Goal: Transaction & Acquisition: Purchase product/service

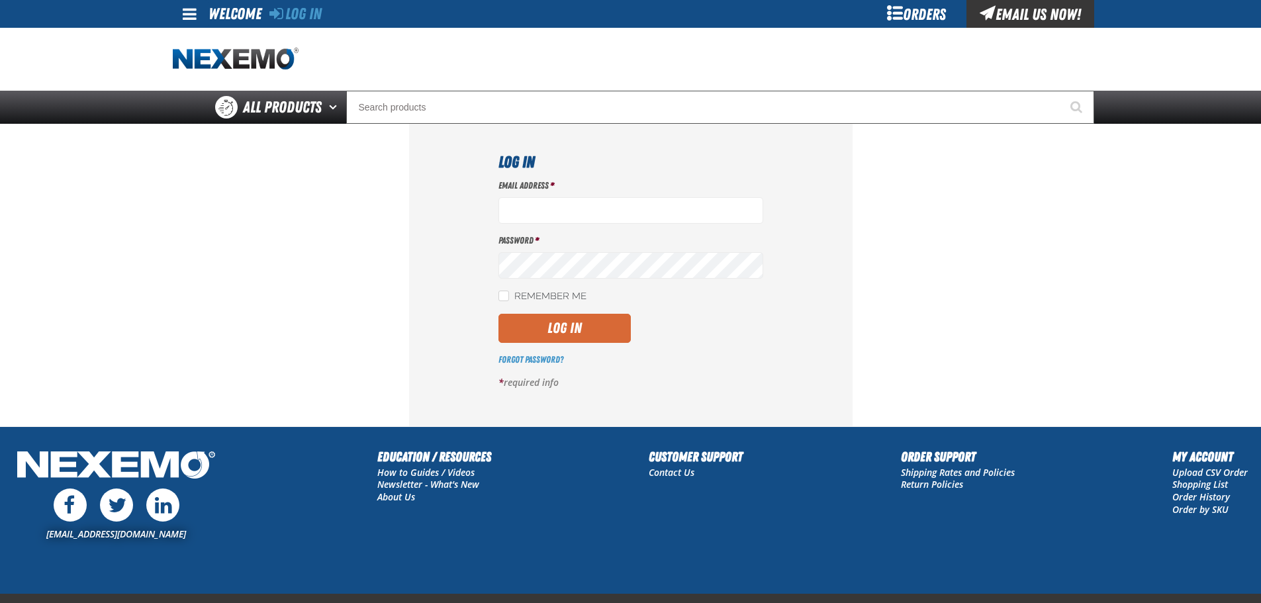
type input "rperedero@vtaig.com"
click at [535, 327] on button "Log In" at bounding box center [564, 328] width 132 height 29
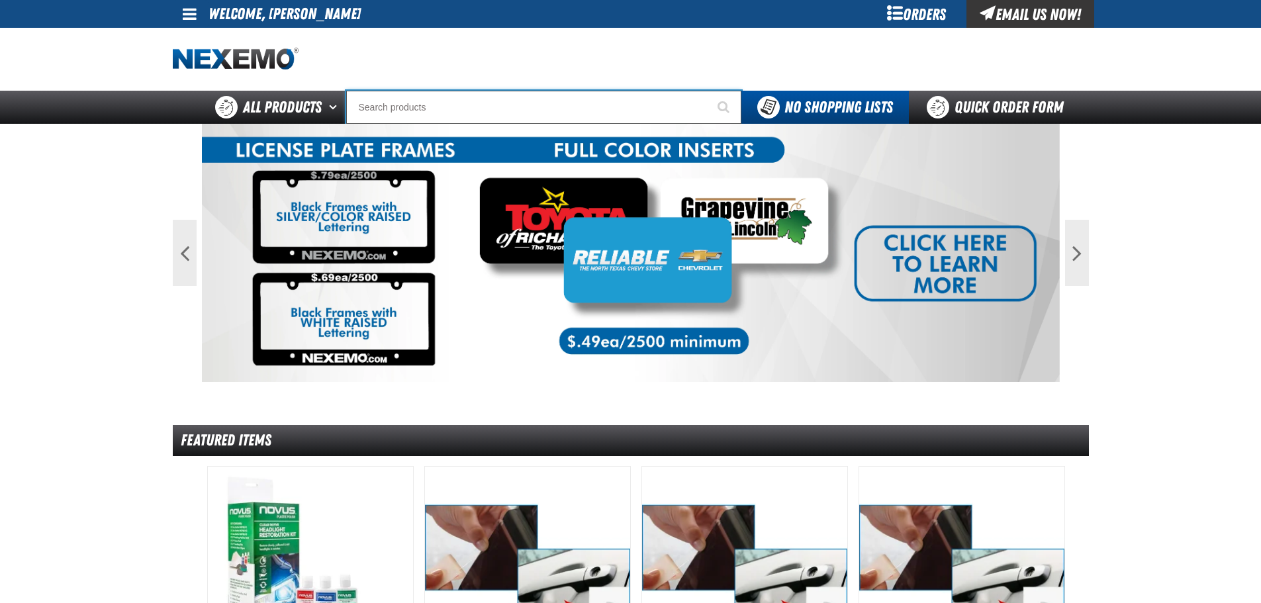
click at [525, 109] on input "Search" at bounding box center [543, 107] width 395 height 33
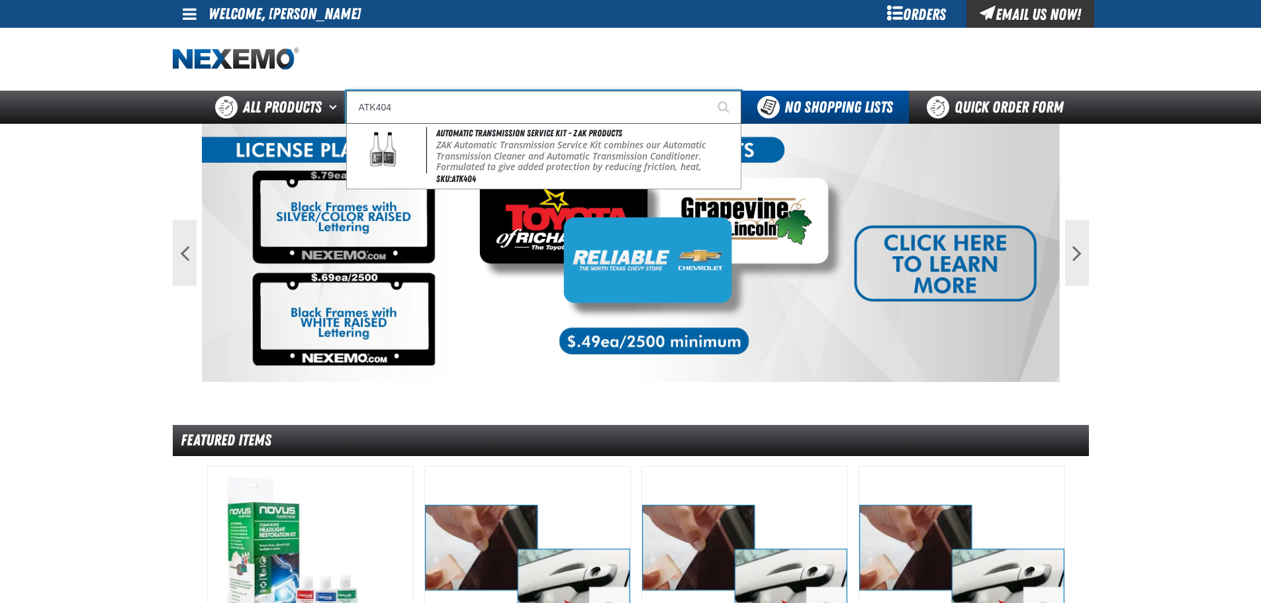
type input "ATK404"
click at [708, 91] on button "Start Searching" at bounding box center [724, 107] width 33 height 33
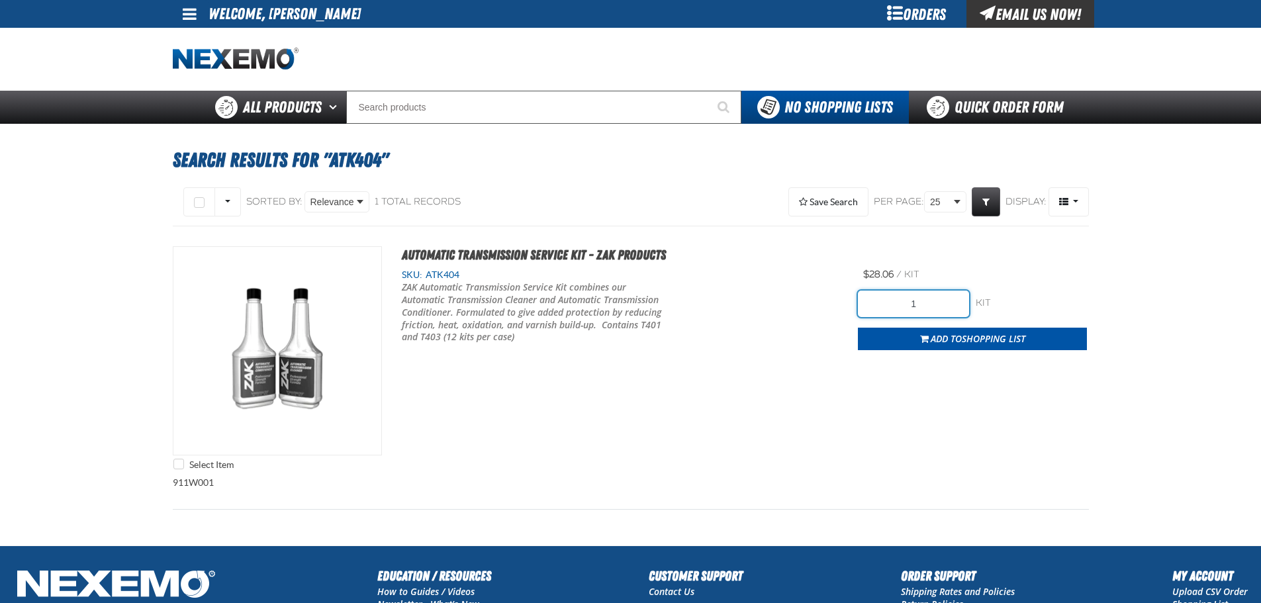
click at [903, 301] on input "1" at bounding box center [913, 304] width 111 height 26
type input "12"
click at [1005, 352] on div "Select Item Automatic Transmission Service Kit - ZAK Products SKU: ATK404 /" at bounding box center [631, 361] width 916 height 230
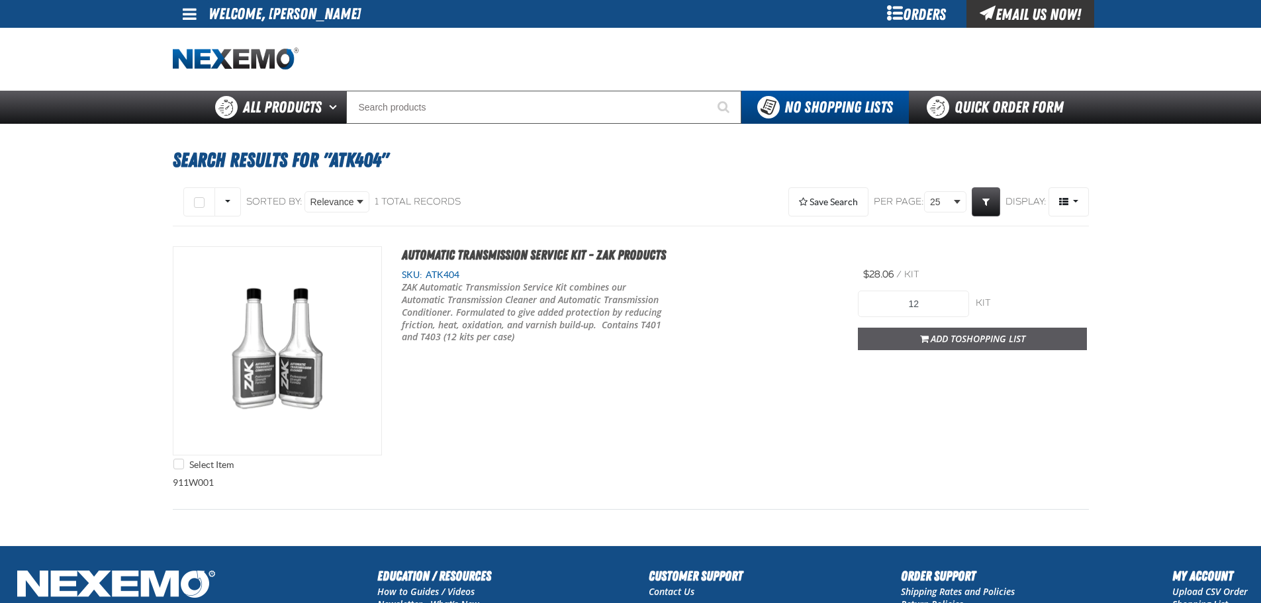
click at [981, 347] on button "Add to Shopping List" at bounding box center [972, 339] width 229 height 23
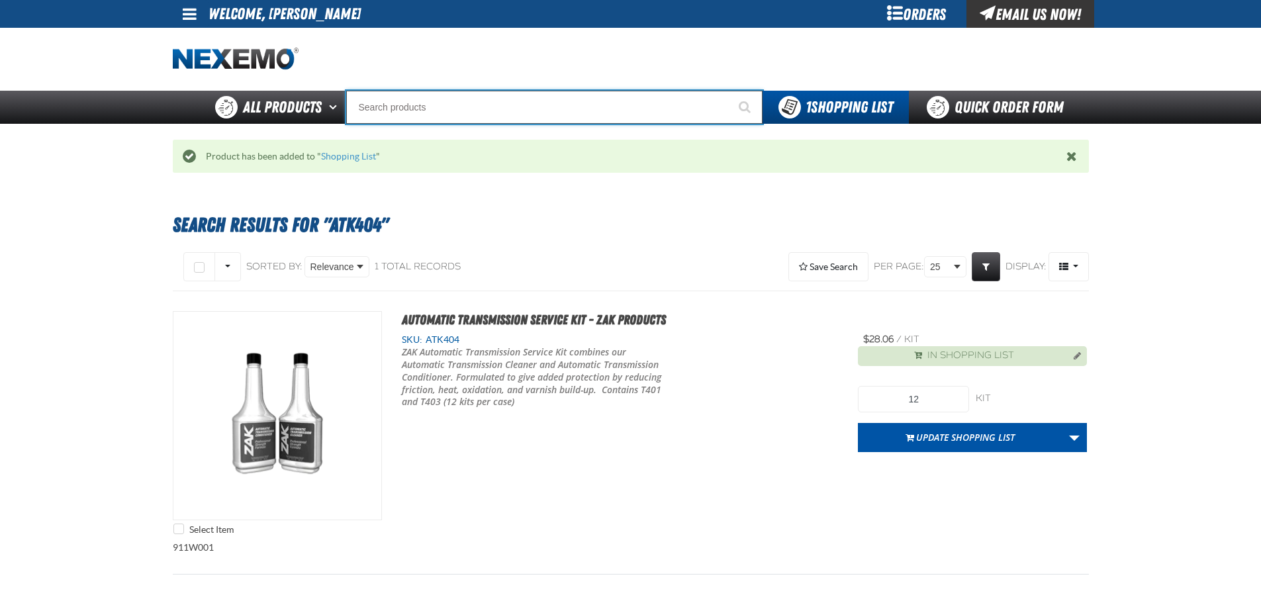
click at [496, 111] on input "Search" at bounding box center [554, 107] width 416 height 33
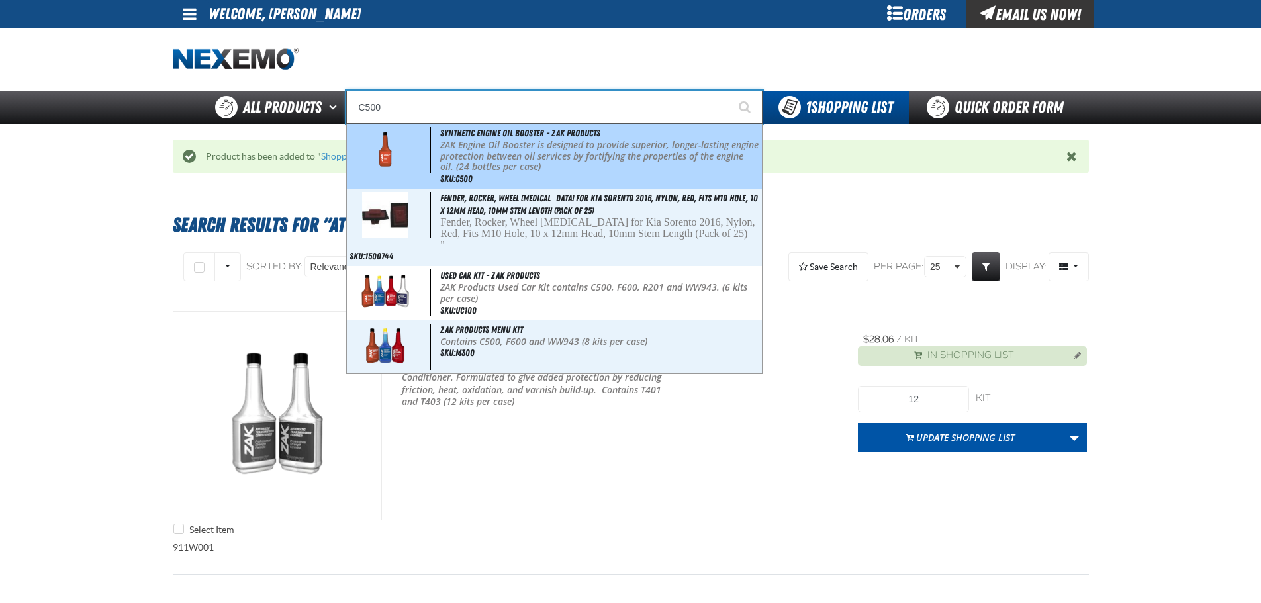
click at [494, 153] on p "ZAK Engine Oil Booster is designed to provide superior, longer-lasting engine p…" at bounding box center [599, 156] width 318 height 33
type input "Synthetic Engine Oil Booster - ZAK Products"
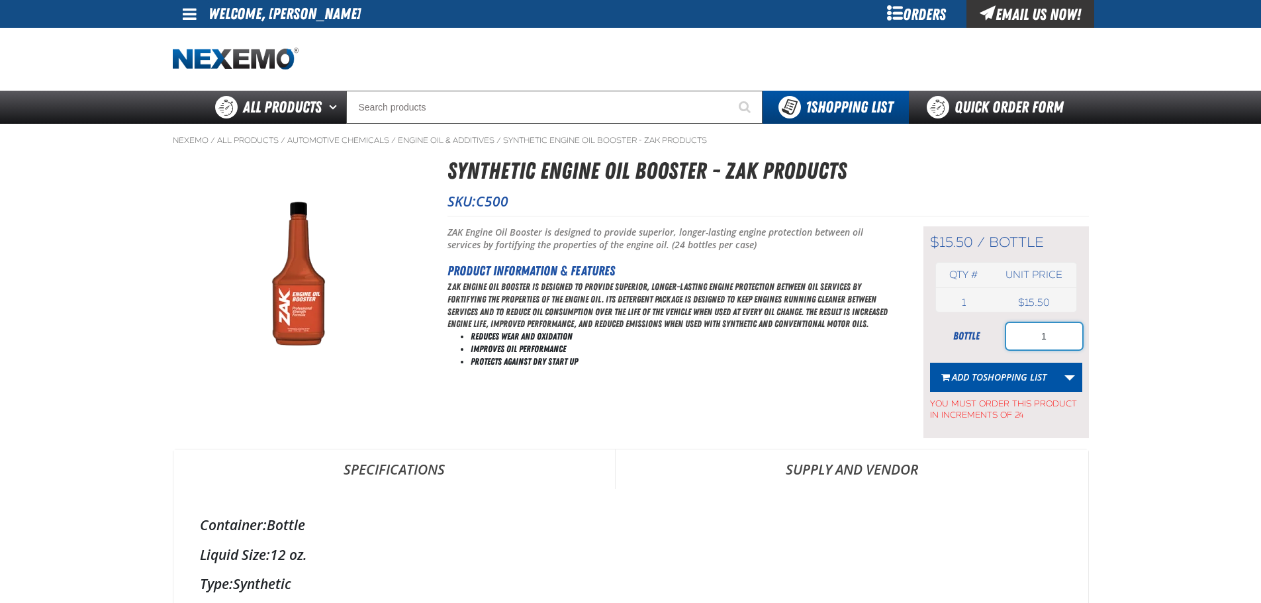
click at [1046, 344] on input "1" at bounding box center [1044, 336] width 76 height 26
type input "96"
click at [1016, 382] on span "Shopping List" at bounding box center [1015, 377] width 64 height 13
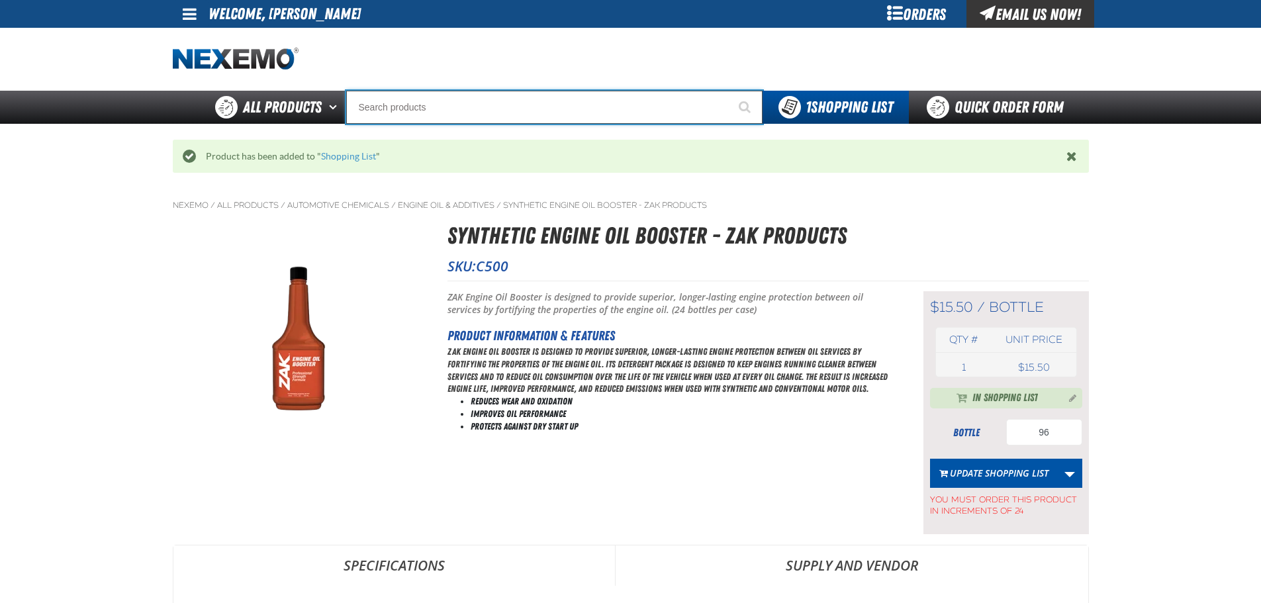
click at [555, 116] on input "Search" at bounding box center [554, 107] width 416 height 33
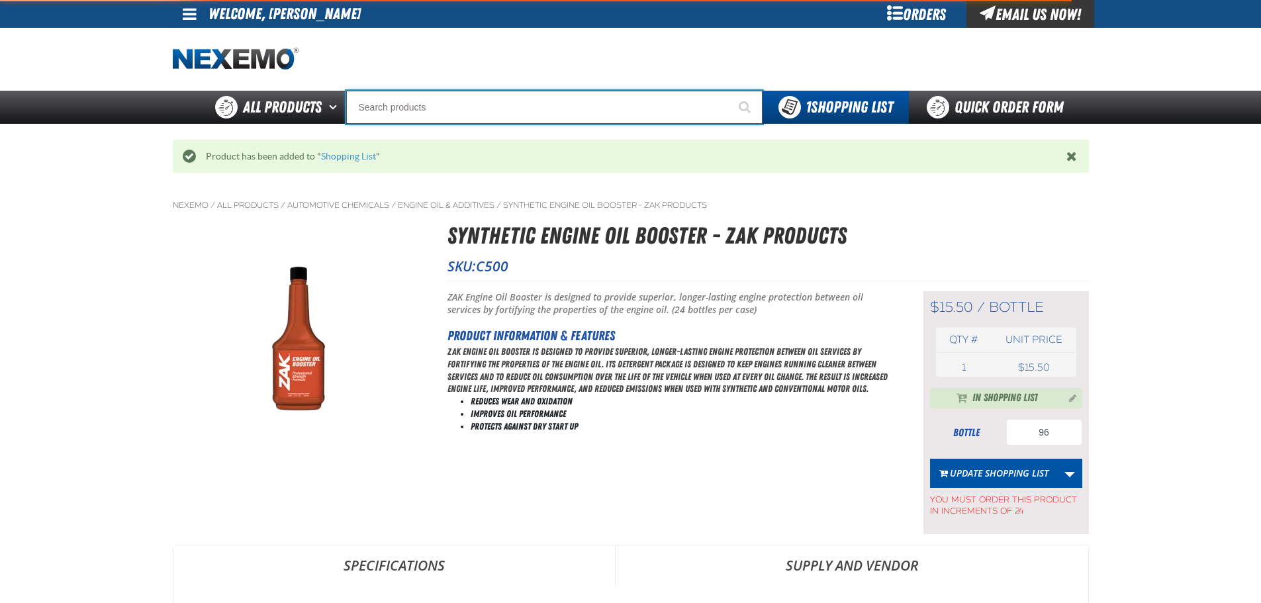
type input "D"
type input "D Alkaline Battery 1.5 Volt (ph)"
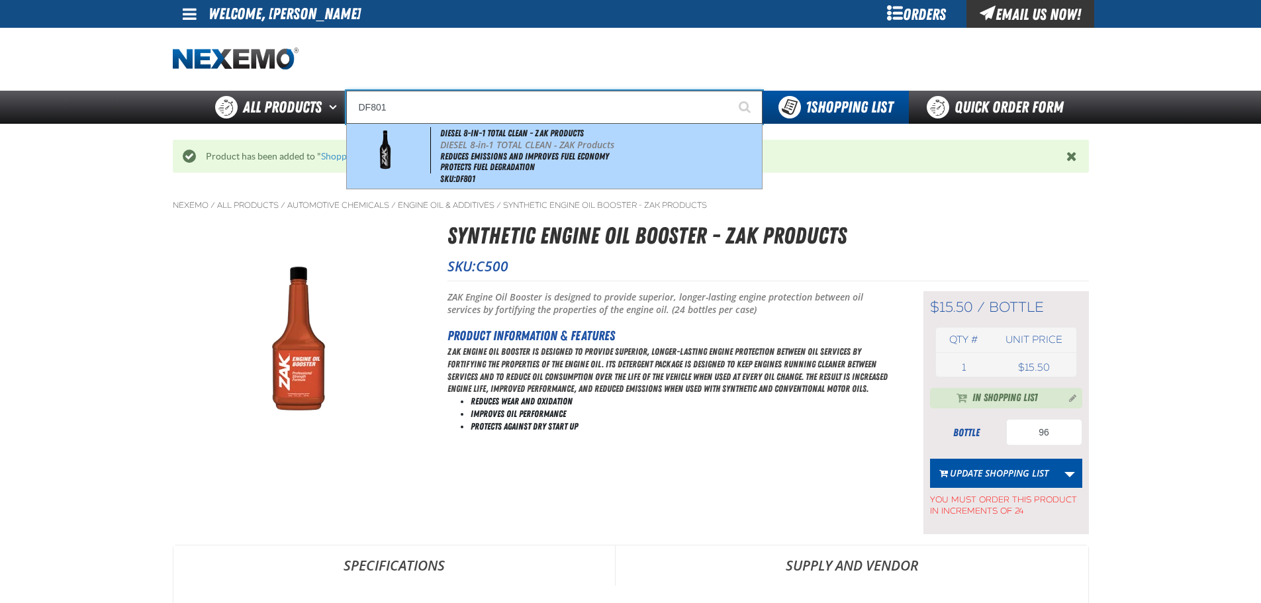
click at [629, 163] on li "Protects Fuel Degradation" at bounding box center [599, 166] width 318 height 11
type input "DIESEL 8-in-1 TOTAL CLEAN - ZAK Products"
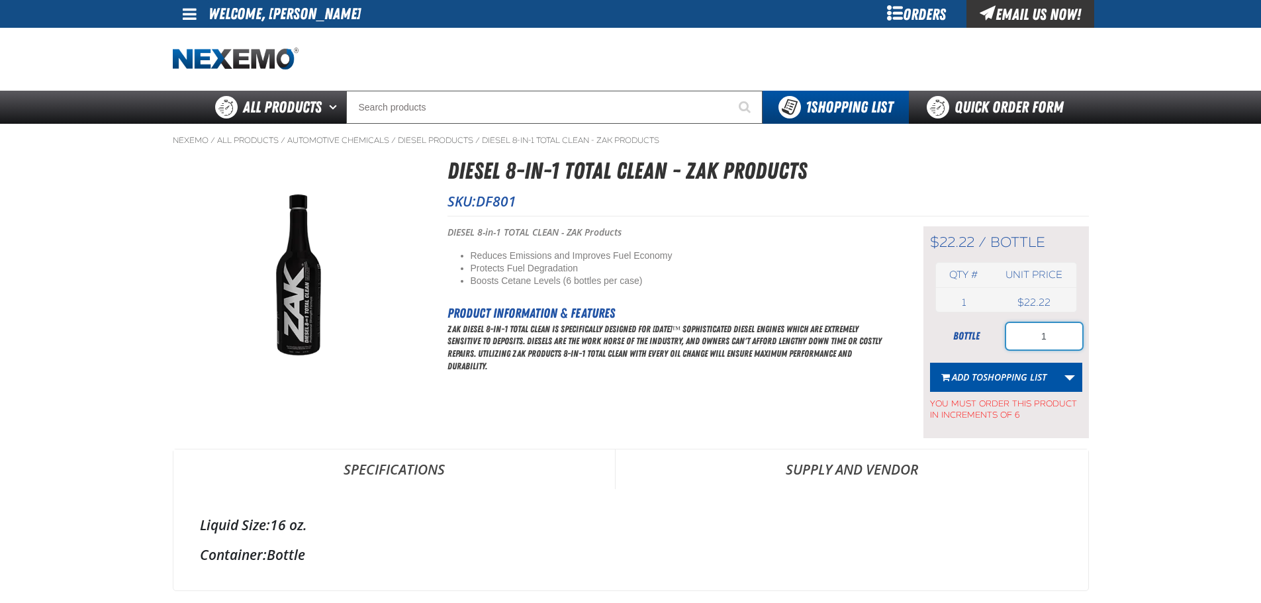
click at [1048, 332] on input "1" at bounding box center [1044, 336] width 76 height 26
type input "6"
click at [1022, 372] on span "Shopping List" at bounding box center [1015, 377] width 64 height 13
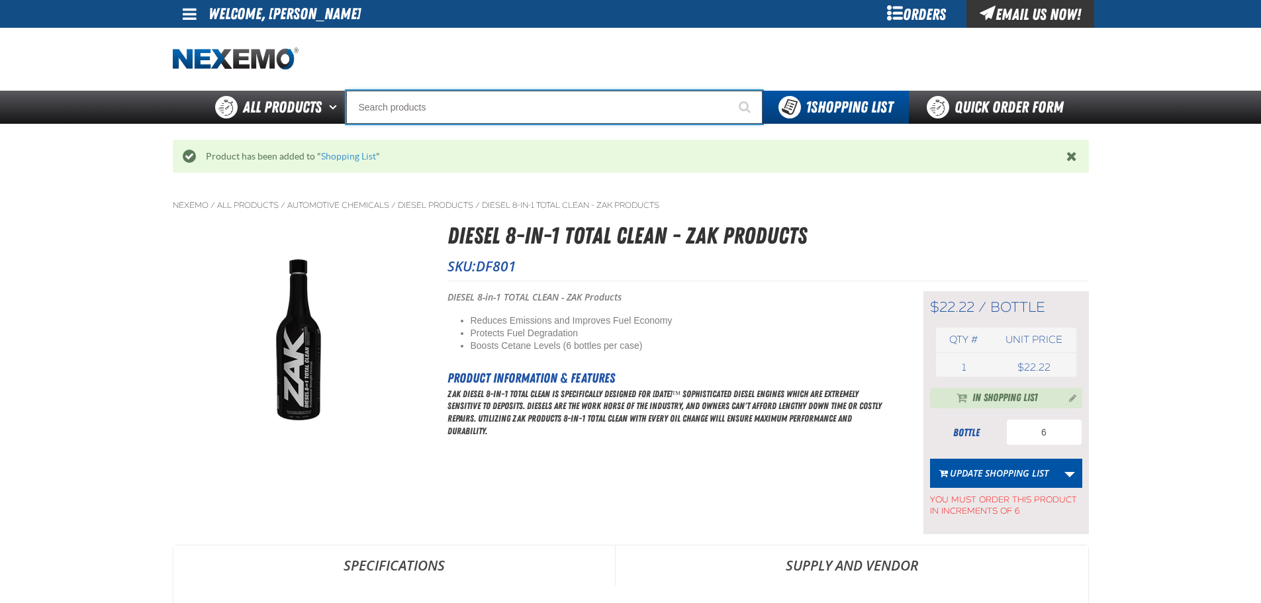
click at [544, 104] on input "Search" at bounding box center [554, 107] width 416 height 33
type input "D"
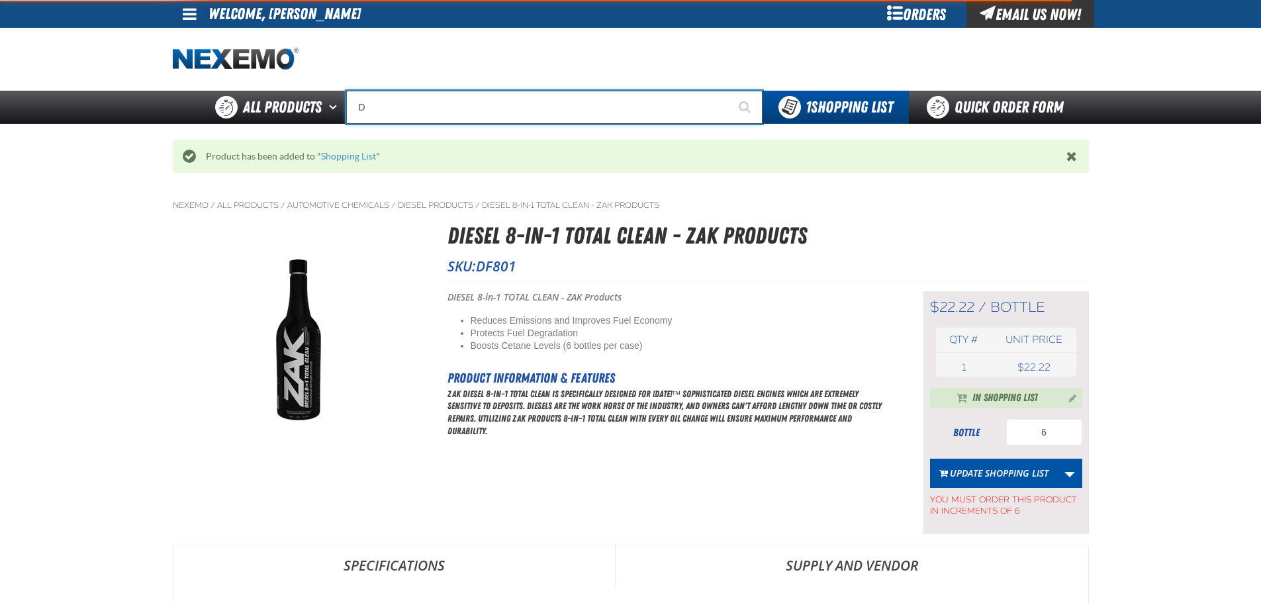
type input "D Alkaline Battery 1.5 Volt (ph)"
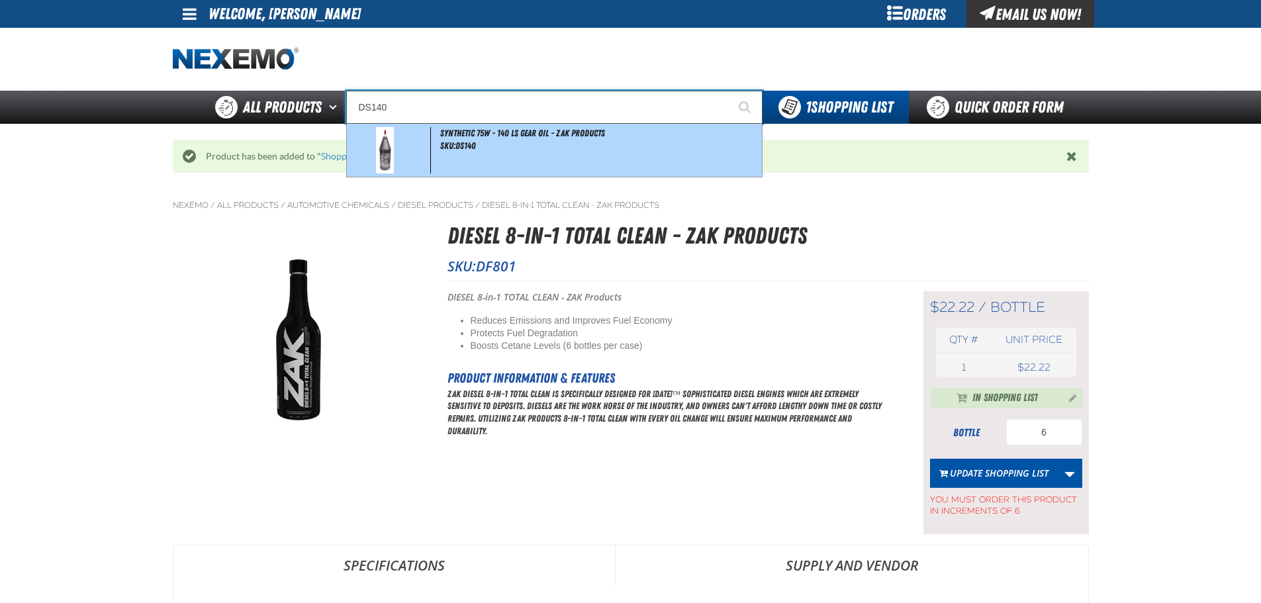
click at [546, 135] on span "Synthetic 75W - 140 LS Gear Oil - ZAK Products" at bounding box center [522, 133] width 165 height 11
type input "Synthetic 75W - 140 LS Gear Oil - ZAK Products"
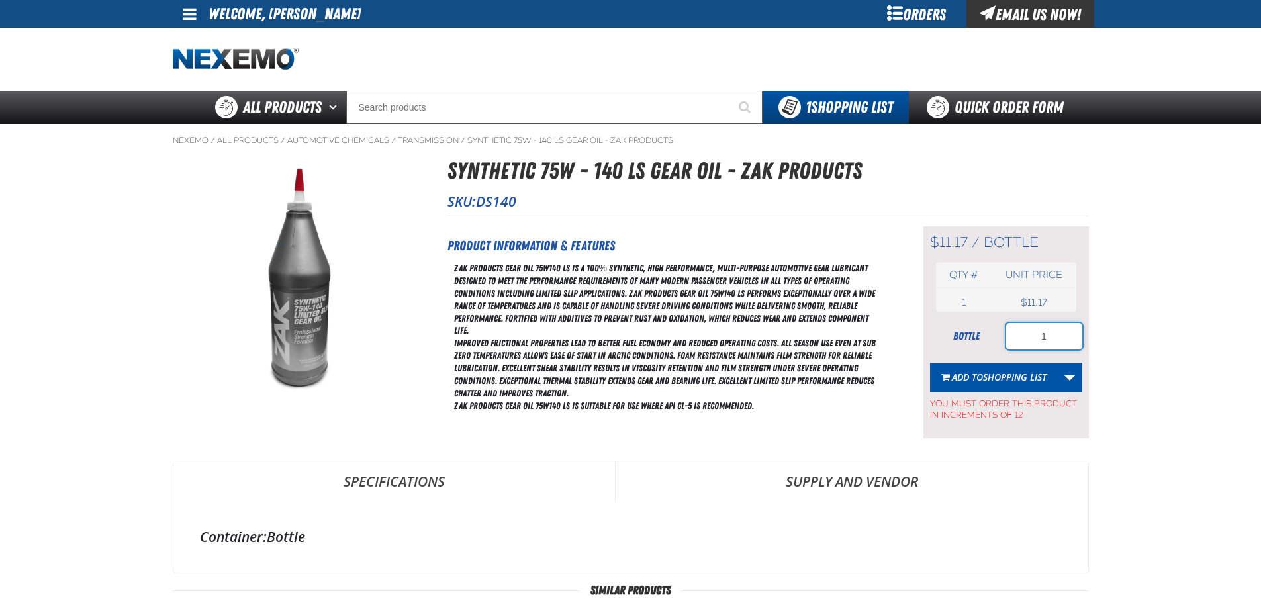
click at [1053, 347] on input "1" at bounding box center [1044, 336] width 76 height 26
click at [1053, 346] on input "1" at bounding box center [1044, 336] width 76 height 26
type input "24"
click at [1022, 378] on span "Shopping List" at bounding box center [1015, 377] width 64 height 13
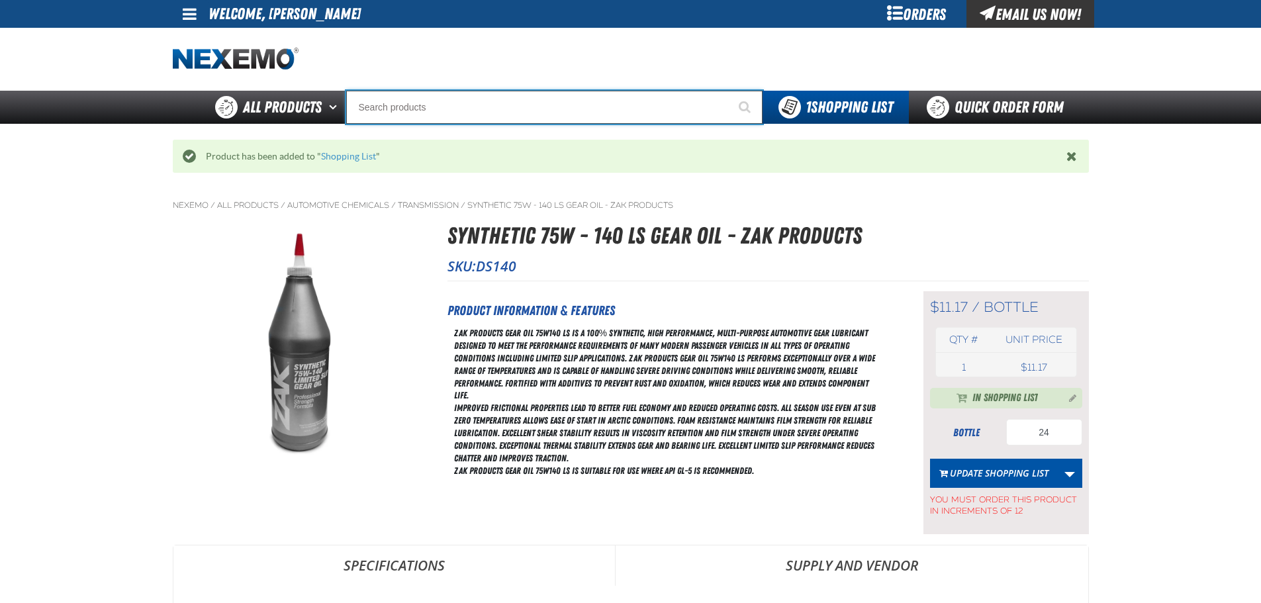
click at [519, 119] on input "Search" at bounding box center [554, 107] width 416 height 33
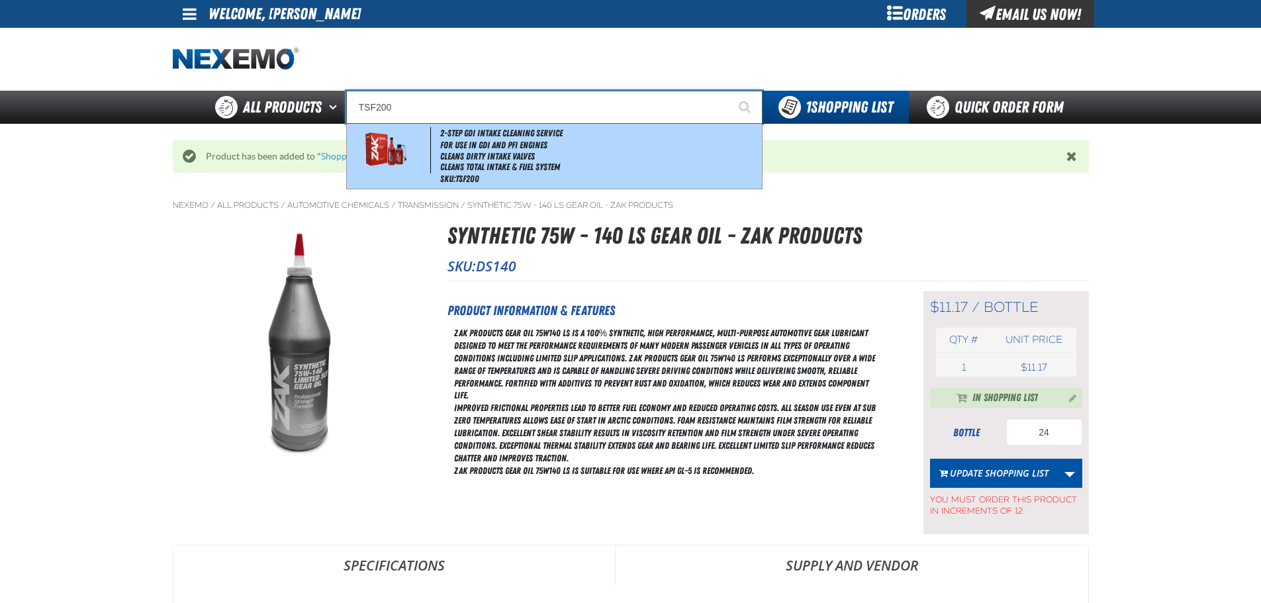
click at [478, 152] on li "Cleans Dirty Intake Valves" at bounding box center [599, 156] width 318 height 11
type input "2-Step GDI Intake Cleaning Service"
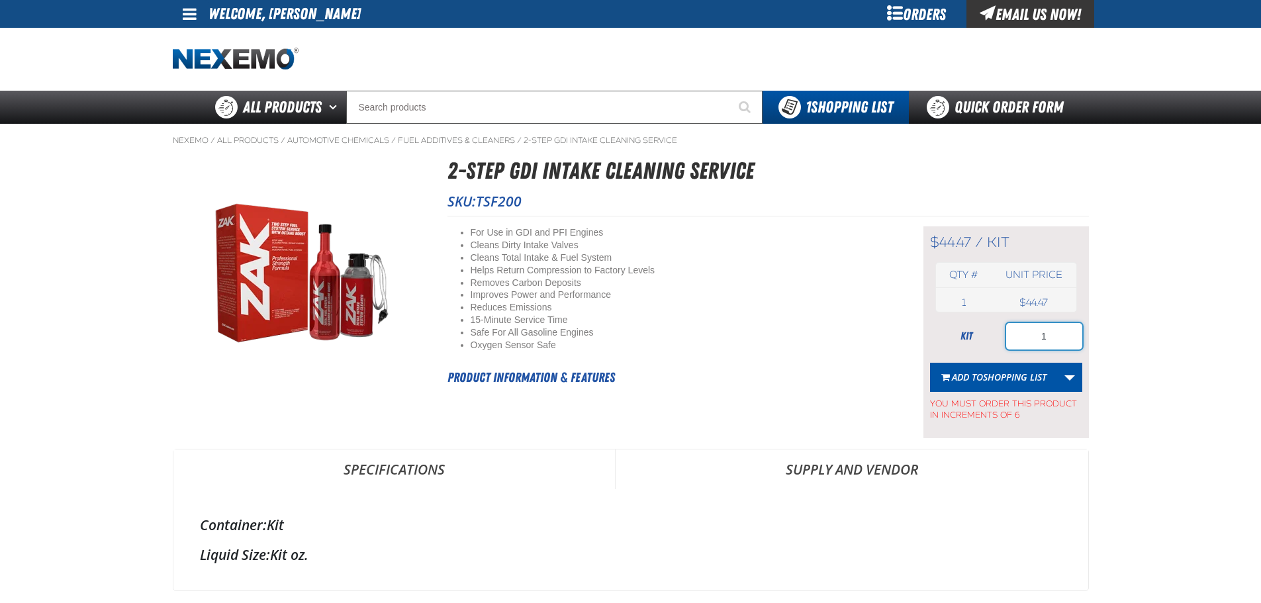
click at [1037, 343] on input "1" at bounding box center [1044, 336] width 76 height 26
type input "6"
click at [1068, 372] on link "More Actions" at bounding box center [1069, 377] width 25 height 29
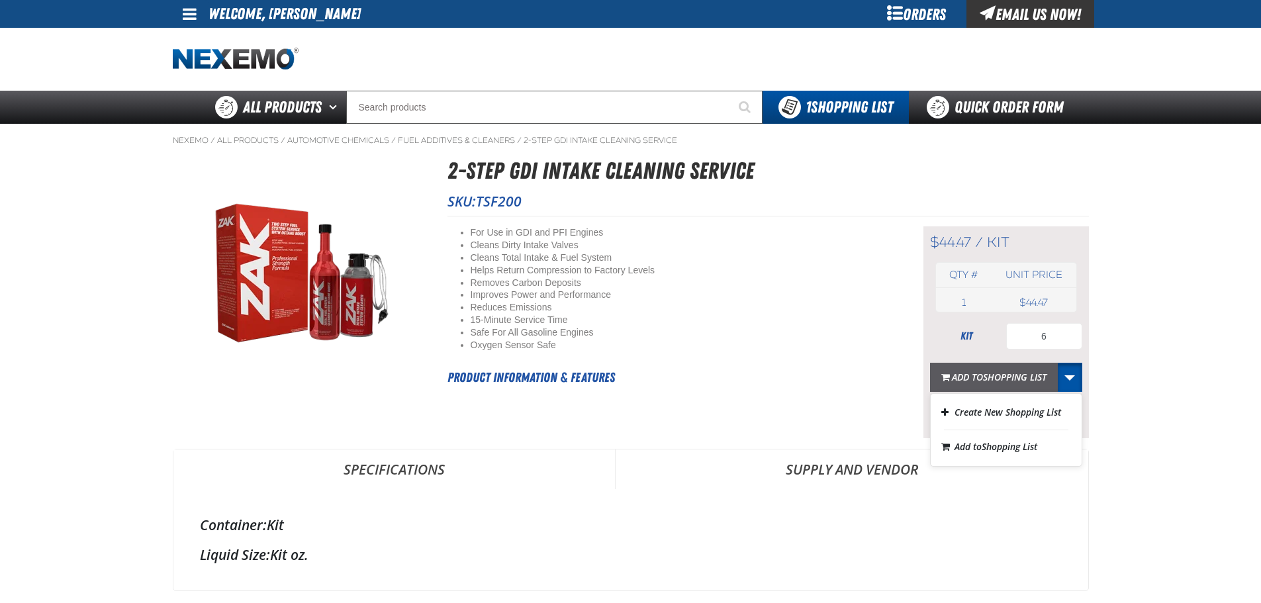
click at [1011, 371] on span "Shopping List" at bounding box center [1015, 377] width 64 height 13
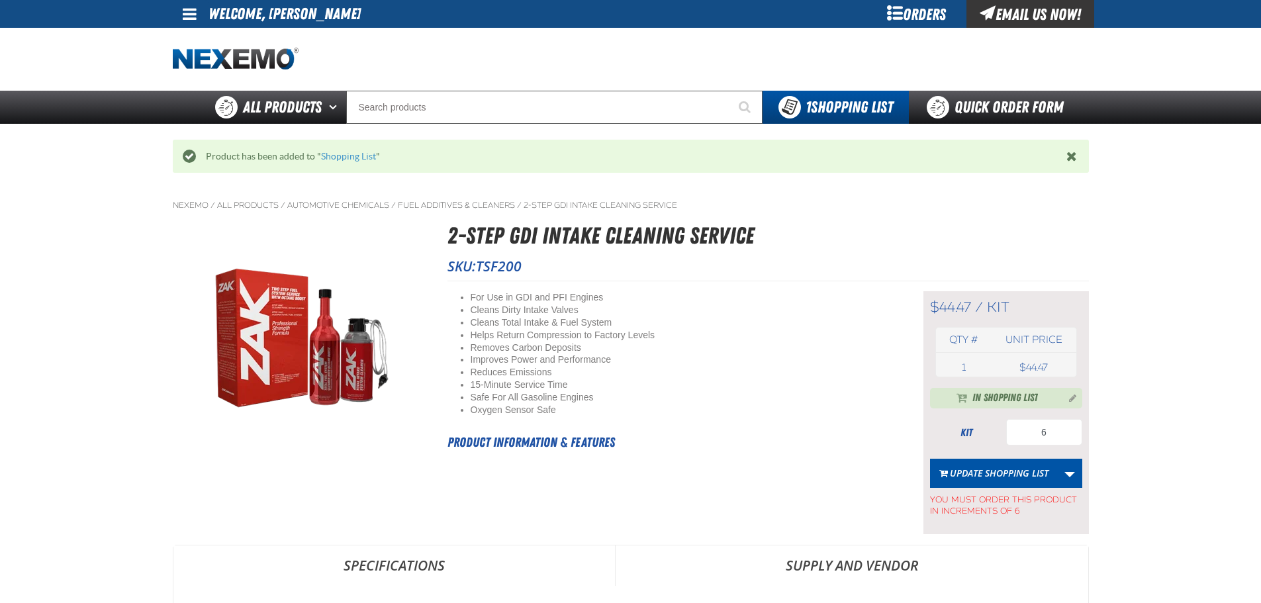
click at [870, 230] on h1 "2-Step GDI Intake Cleaning Service" at bounding box center [767, 235] width 641 height 35
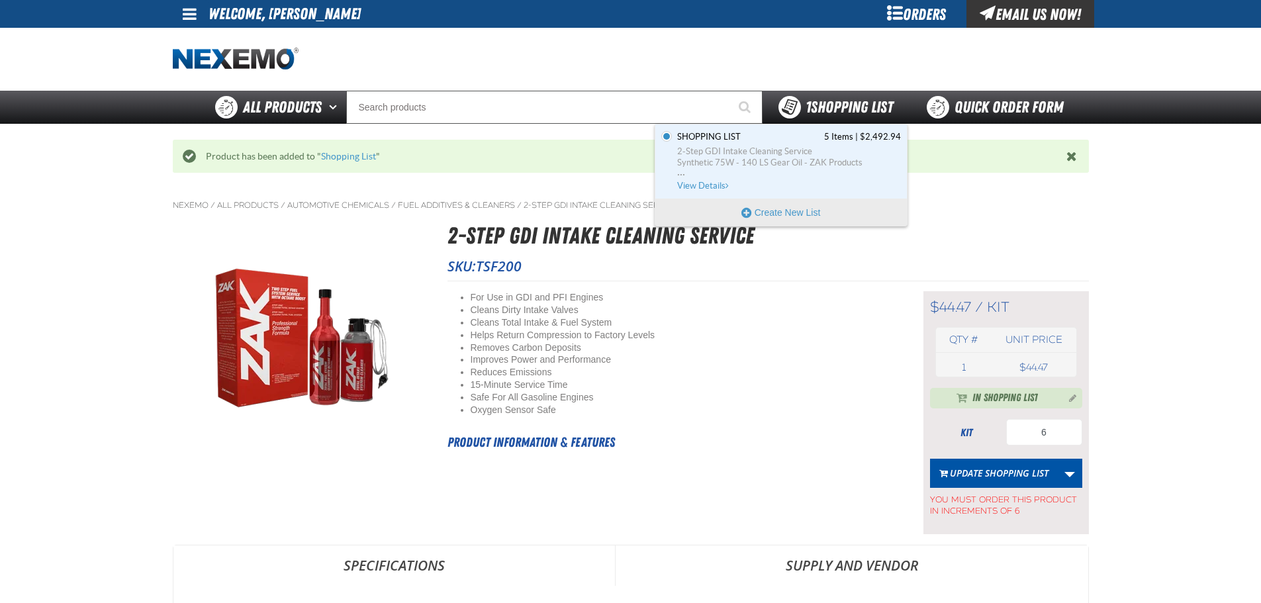
click at [852, 105] on span "1 Shopping List" at bounding box center [848, 107] width 87 height 19
click at [789, 159] on span "Synthetic 75W - 140 LS Gear Oil - ZAK Products" at bounding box center [789, 163] width 224 height 12
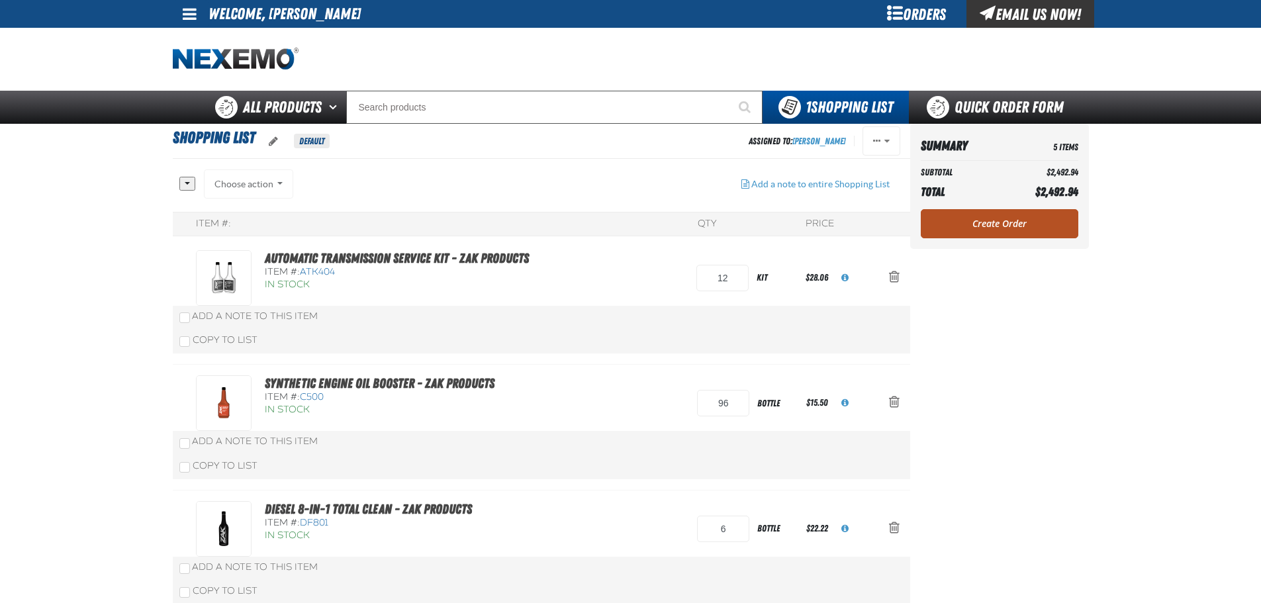
click at [1009, 218] on link "Create Order" at bounding box center [1000, 223] width 158 height 29
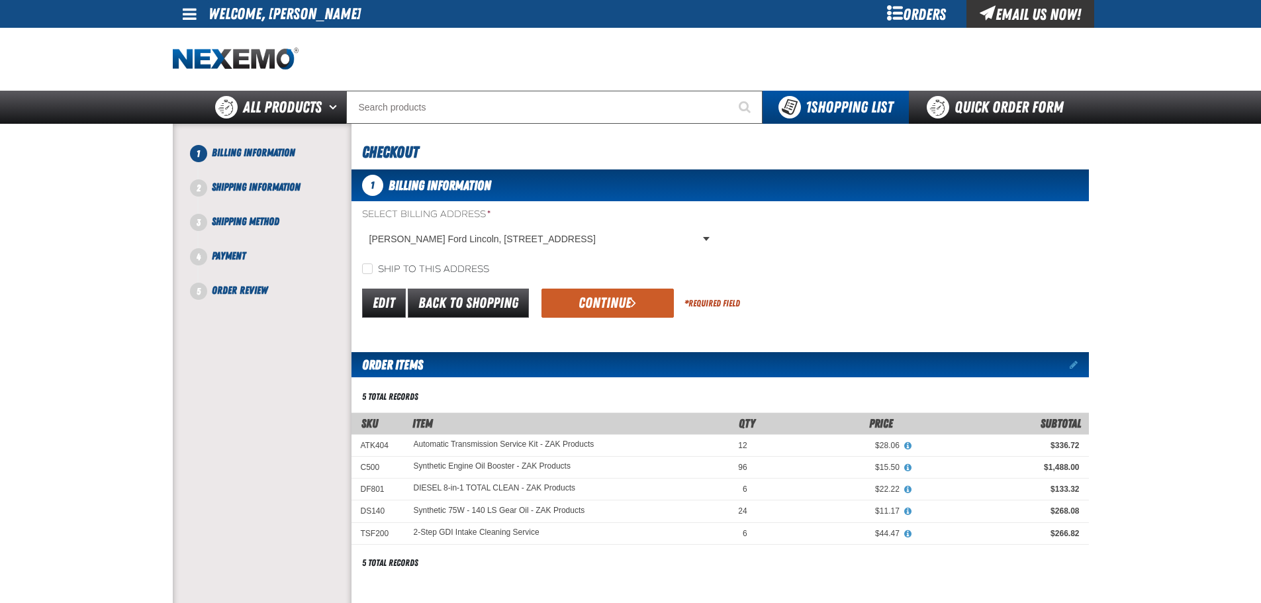
click at [392, 267] on label "Ship to this address" at bounding box center [425, 269] width 127 height 13
click at [373, 267] on input "Ship to this address" at bounding box center [367, 268] width 11 height 11
checkbox input "true"
click at [578, 301] on button "Continue" at bounding box center [607, 303] width 132 height 29
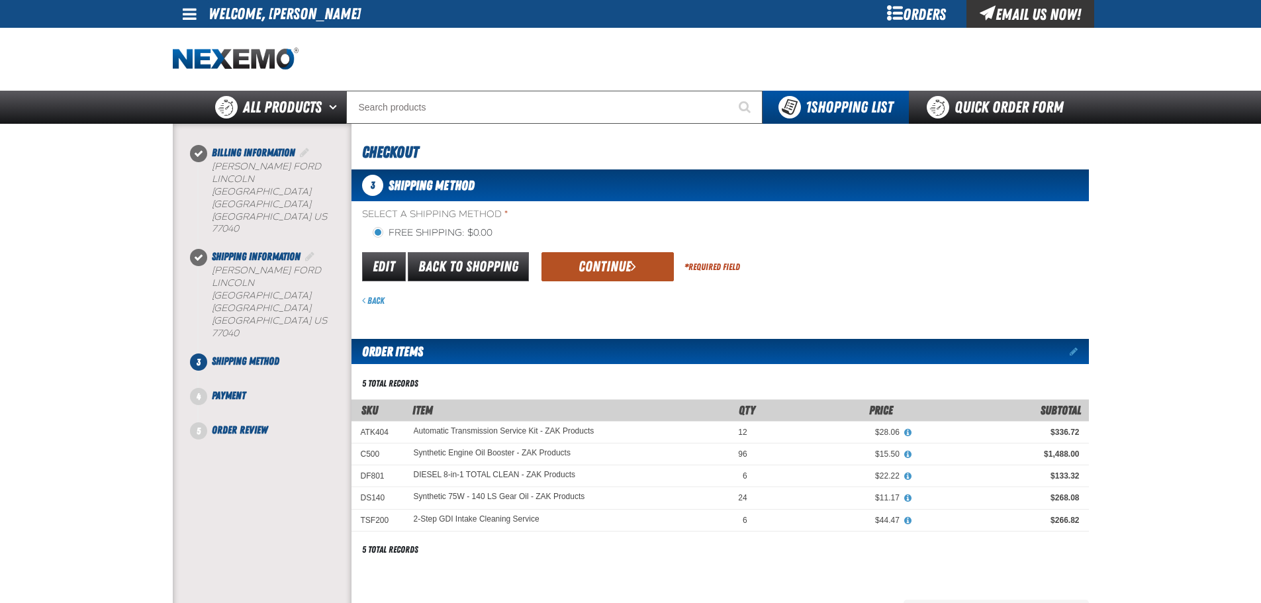
click at [578, 271] on button "Continue" at bounding box center [607, 266] width 132 height 29
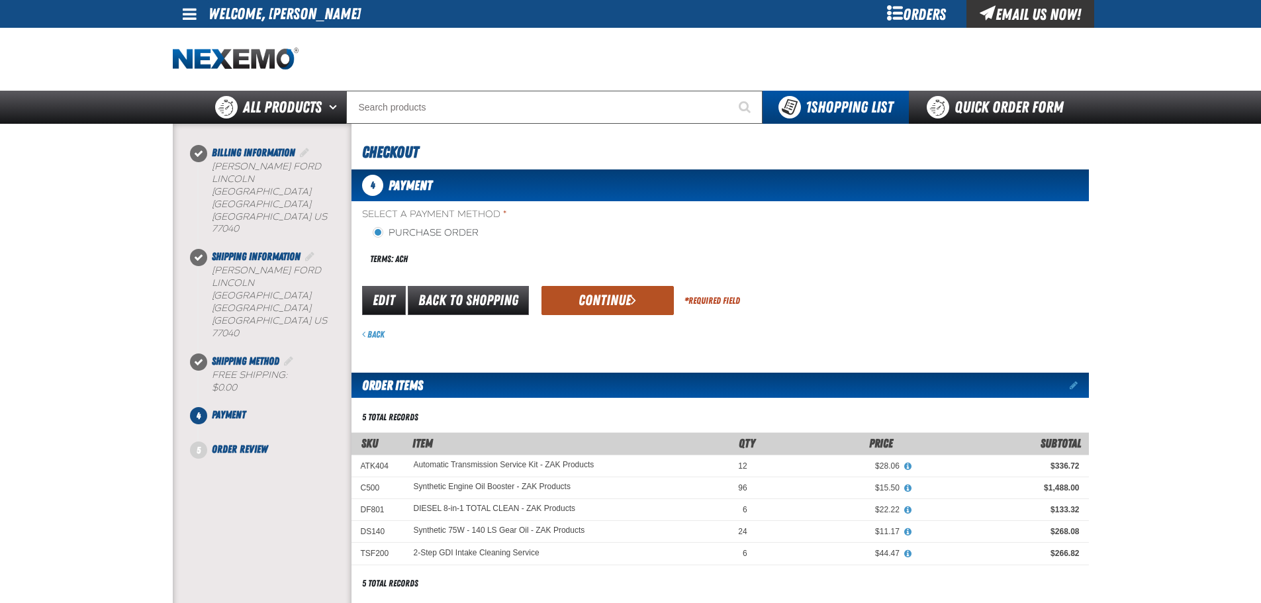
click at [623, 294] on button "Continue" at bounding box center [607, 300] width 132 height 29
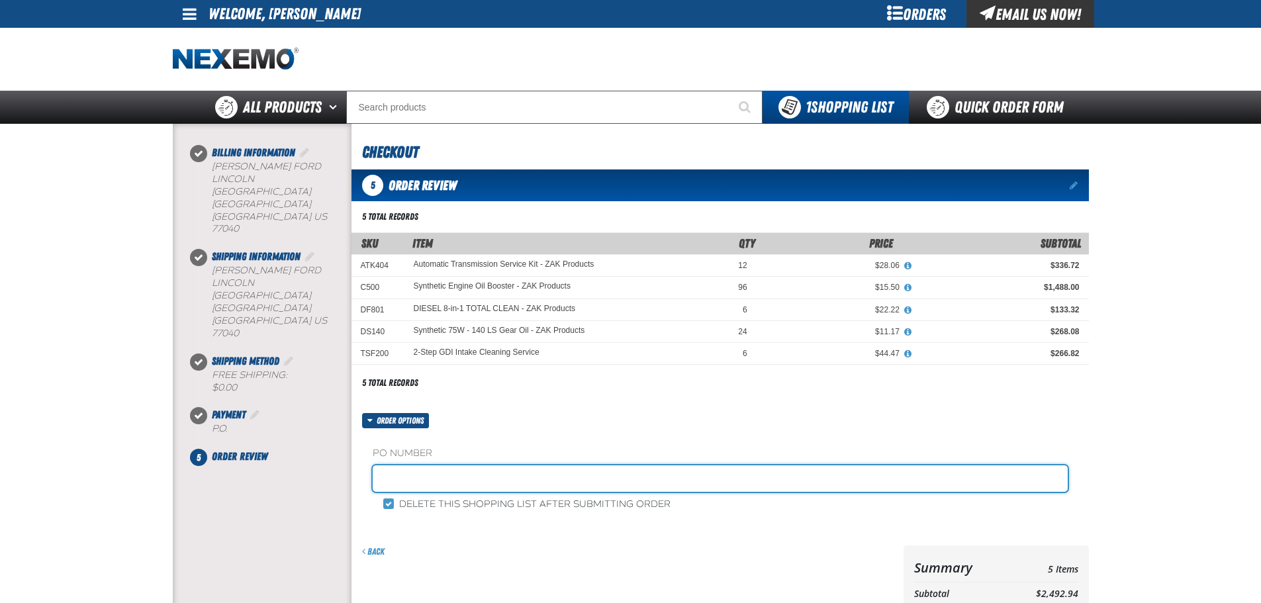
drag, startPoint x: 451, startPoint y: 473, endPoint x: 483, endPoint y: 473, distance: 31.8
click at [451, 474] on input "text" at bounding box center [720, 478] width 695 height 26
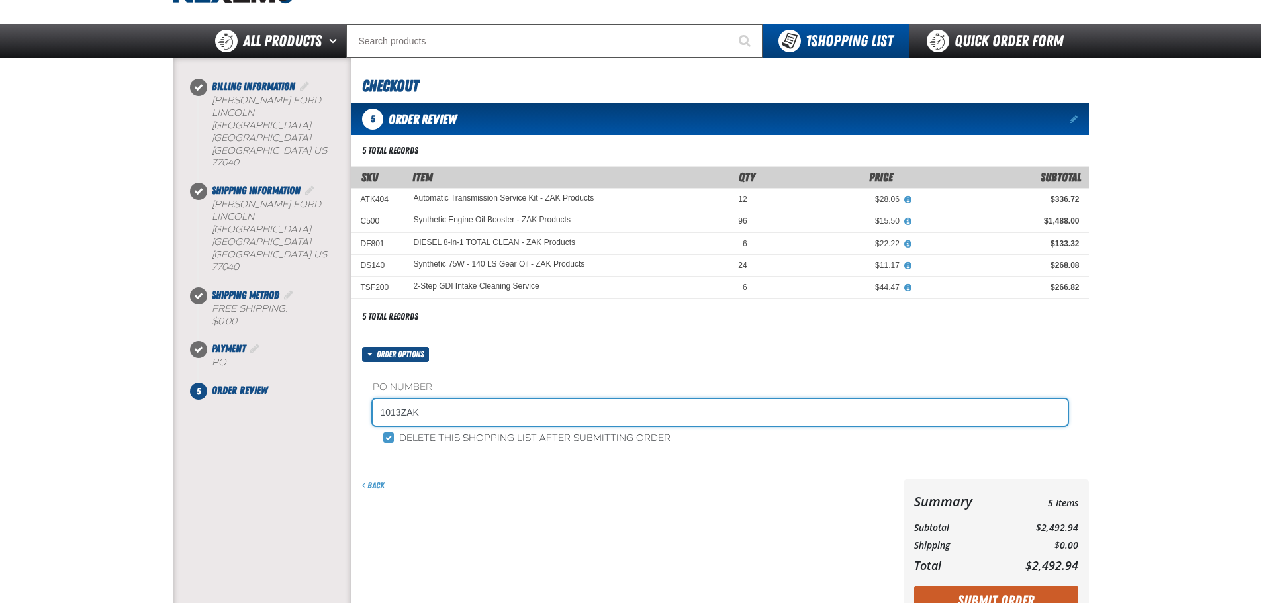
scroll to position [265, 0]
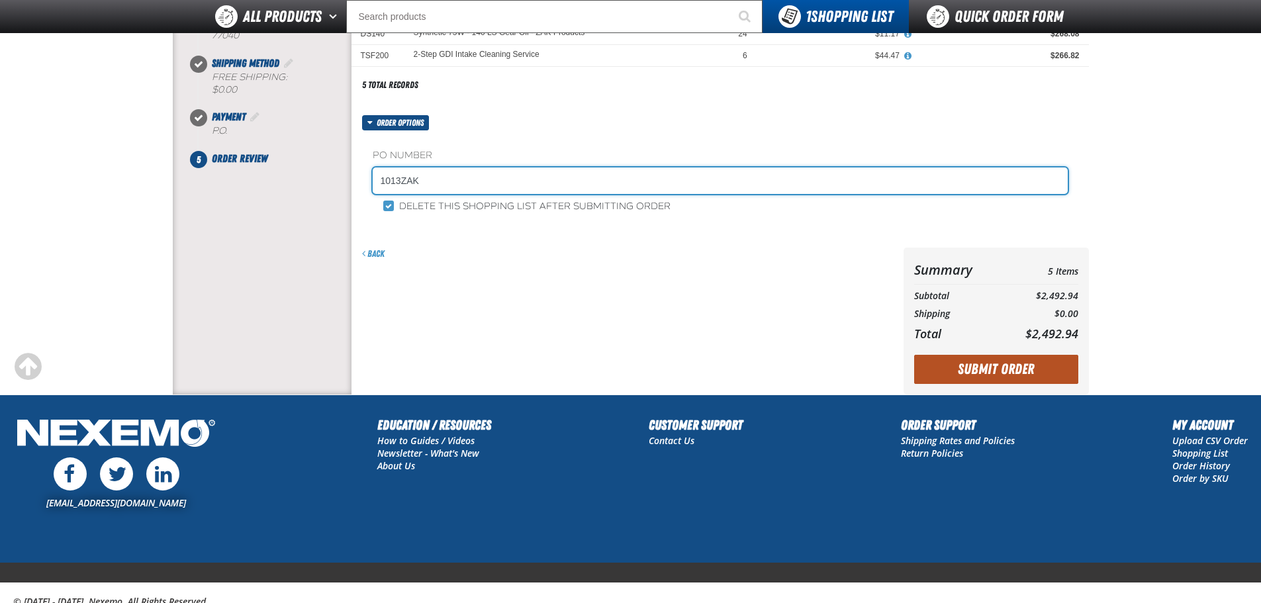
type input "1013ZAK"
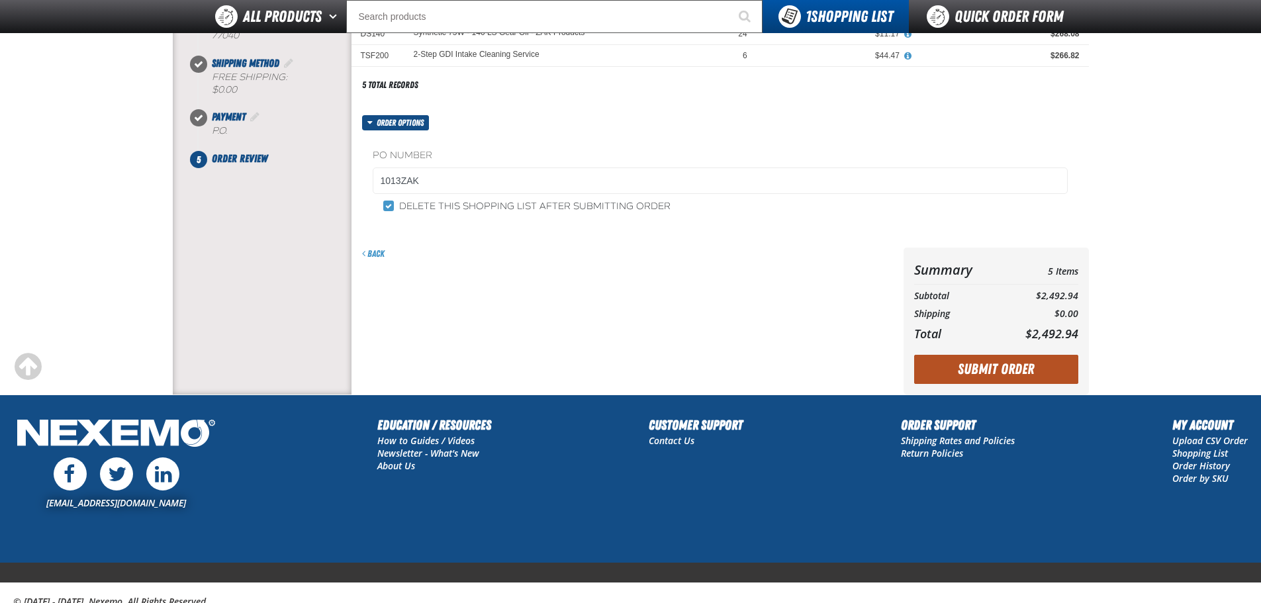
click at [1010, 373] on button "Submit Order" at bounding box center [996, 369] width 164 height 29
